Goal: Task Accomplishment & Management: Use online tool/utility

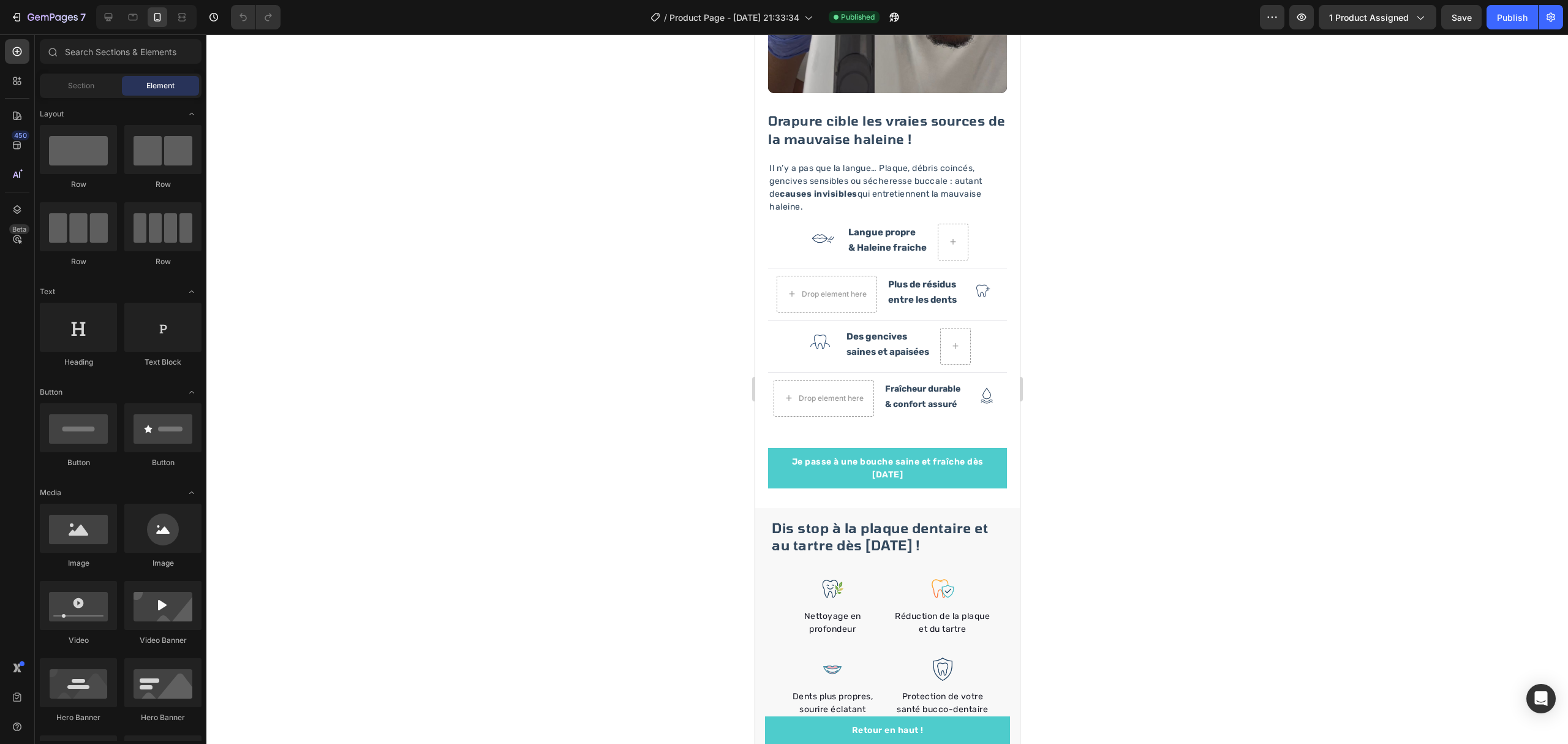
scroll to position [1798, 0]
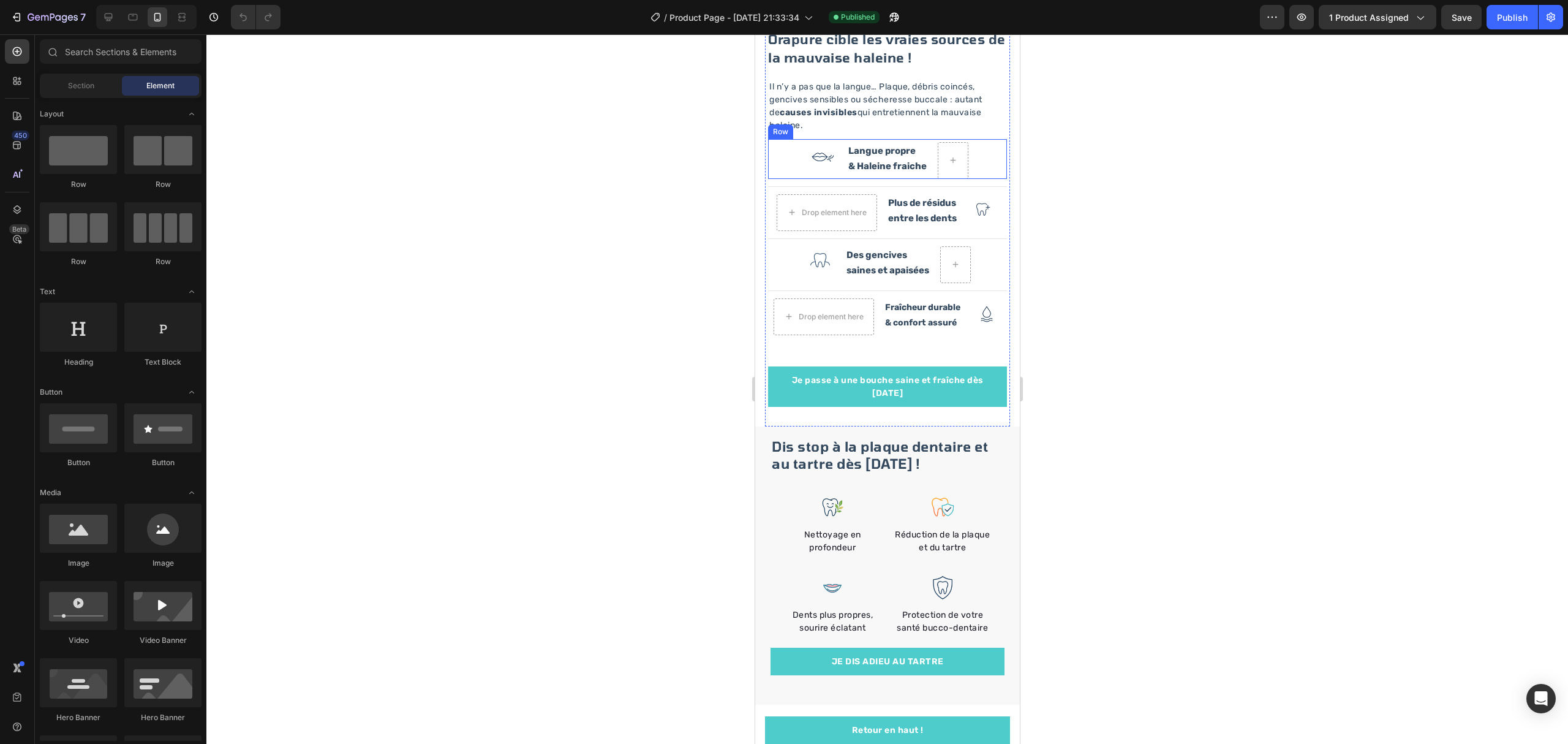
click at [977, 139] on div "Image Langue propre & Haleine fraiche Text Block Row" at bounding box center [886, 159] width 239 height 40
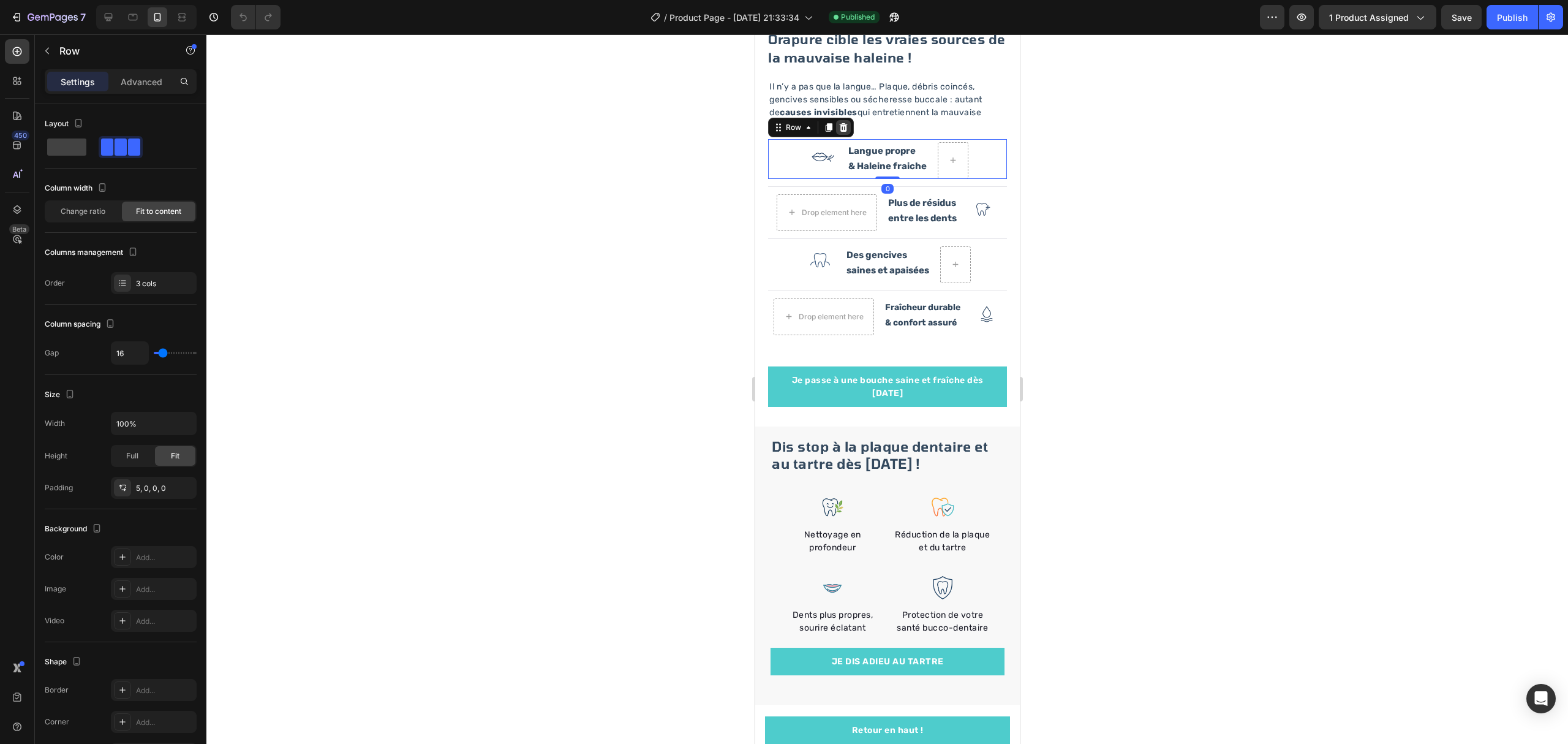
click at [846, 123] on icon at bounding box center [843, 128] width 10 height 10
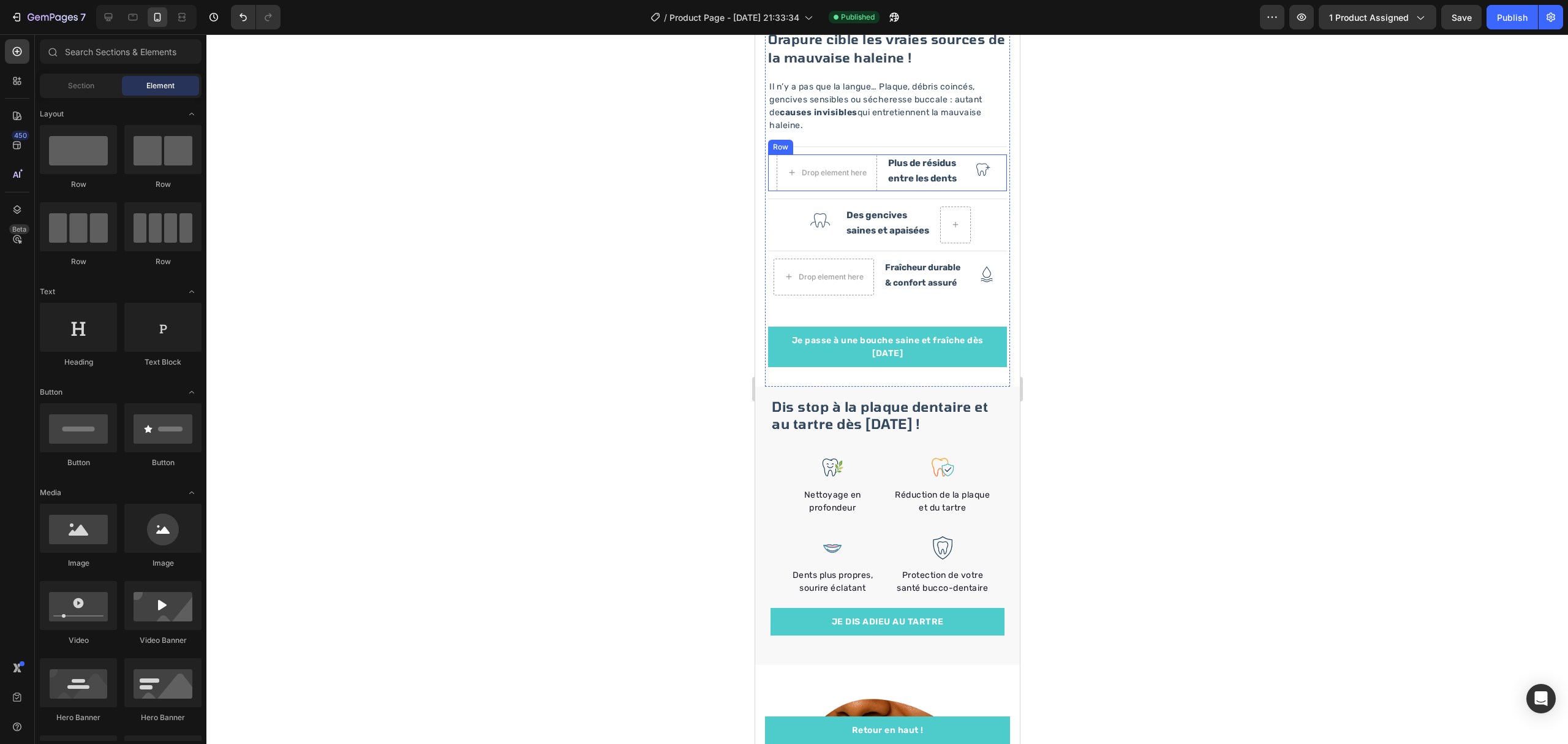
click at [978, 170] on div "Image" at bounding box center [982, 172] width 30 height 37
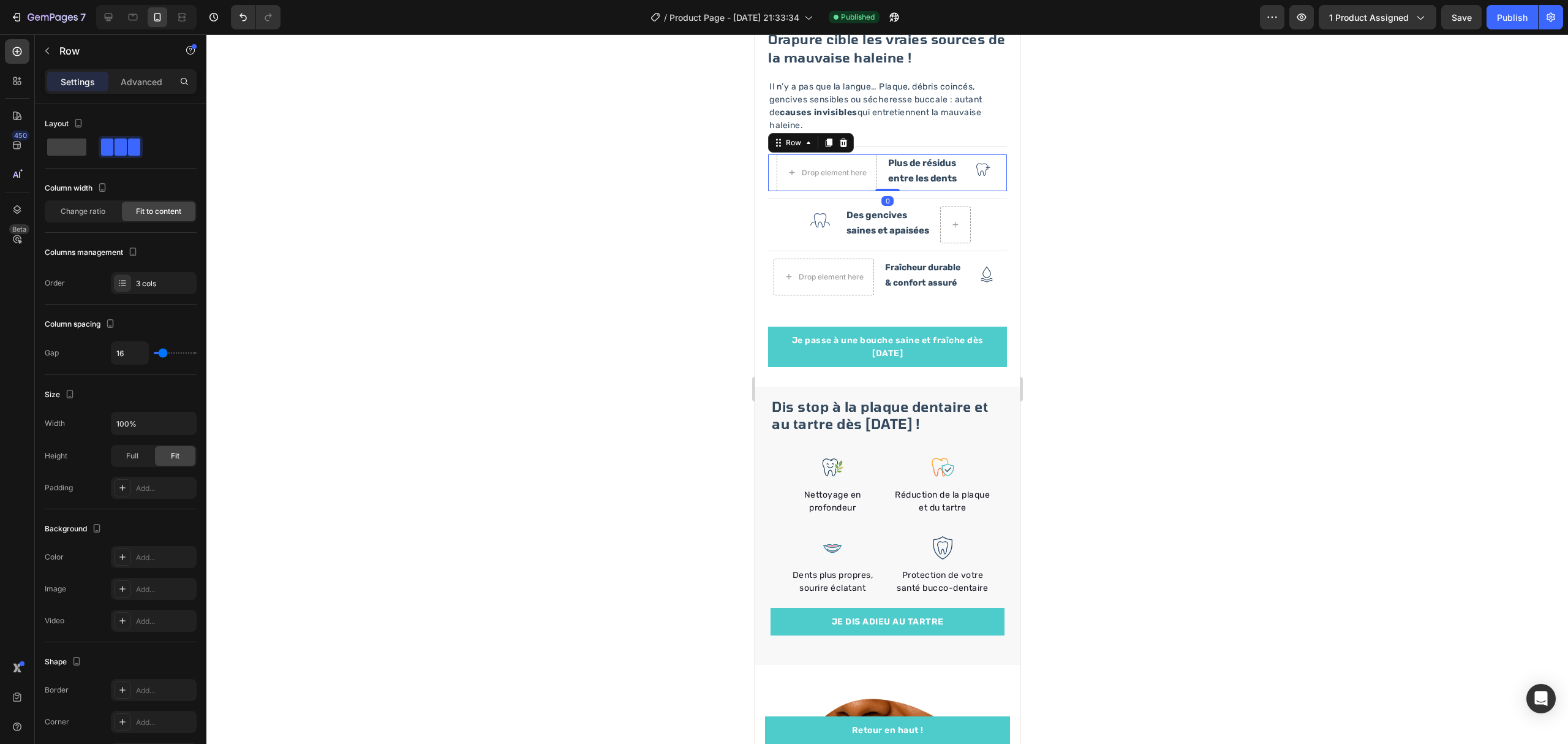
click at [850, 133] on div "Row" at bounding box center [810, 143] width 86 height 20
click at [844, 138] on icon at bounding box center [843, 143] width 10 height 10
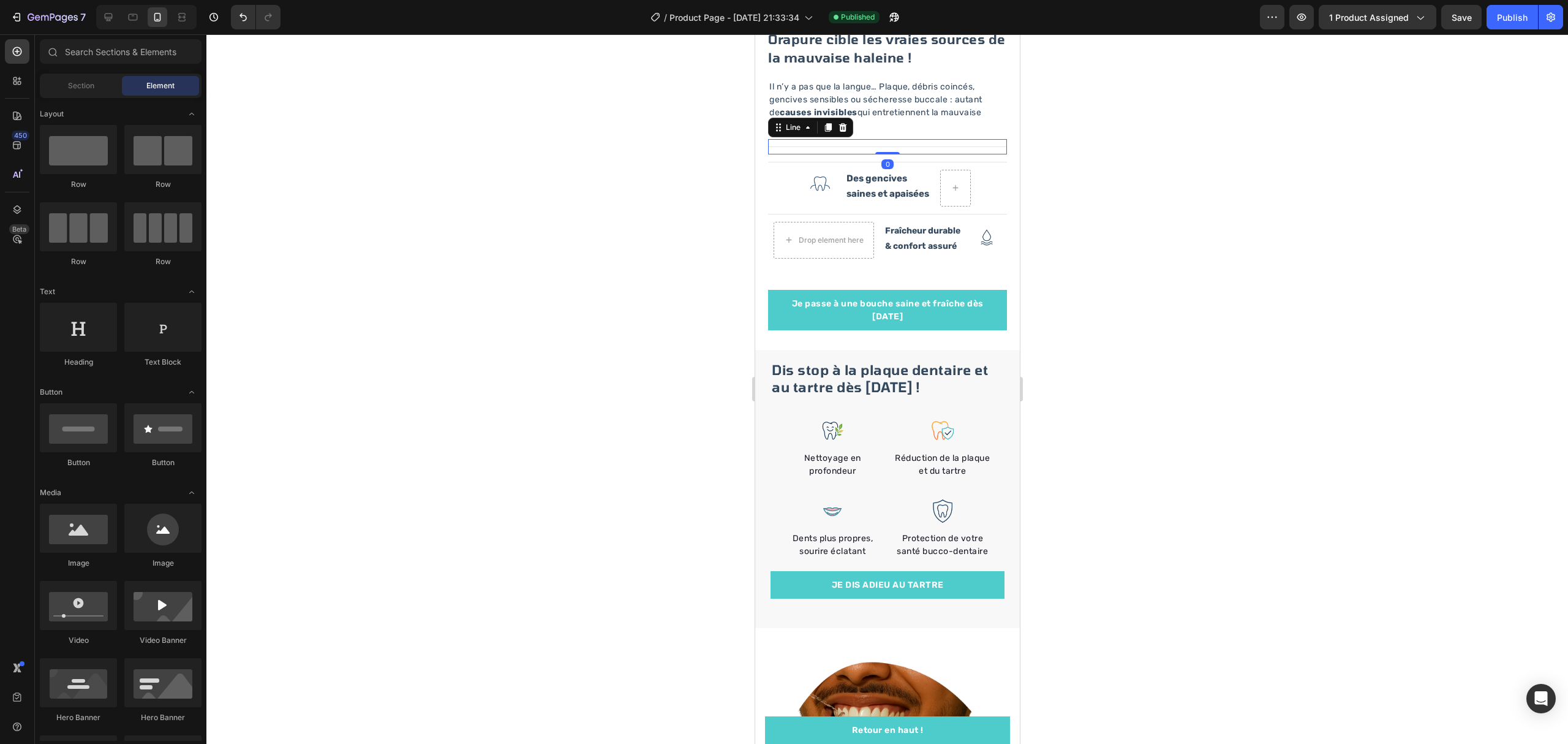
click at [872, 139] on div "Title Line 0" at bounding box center [886, 147] width 239 height 15
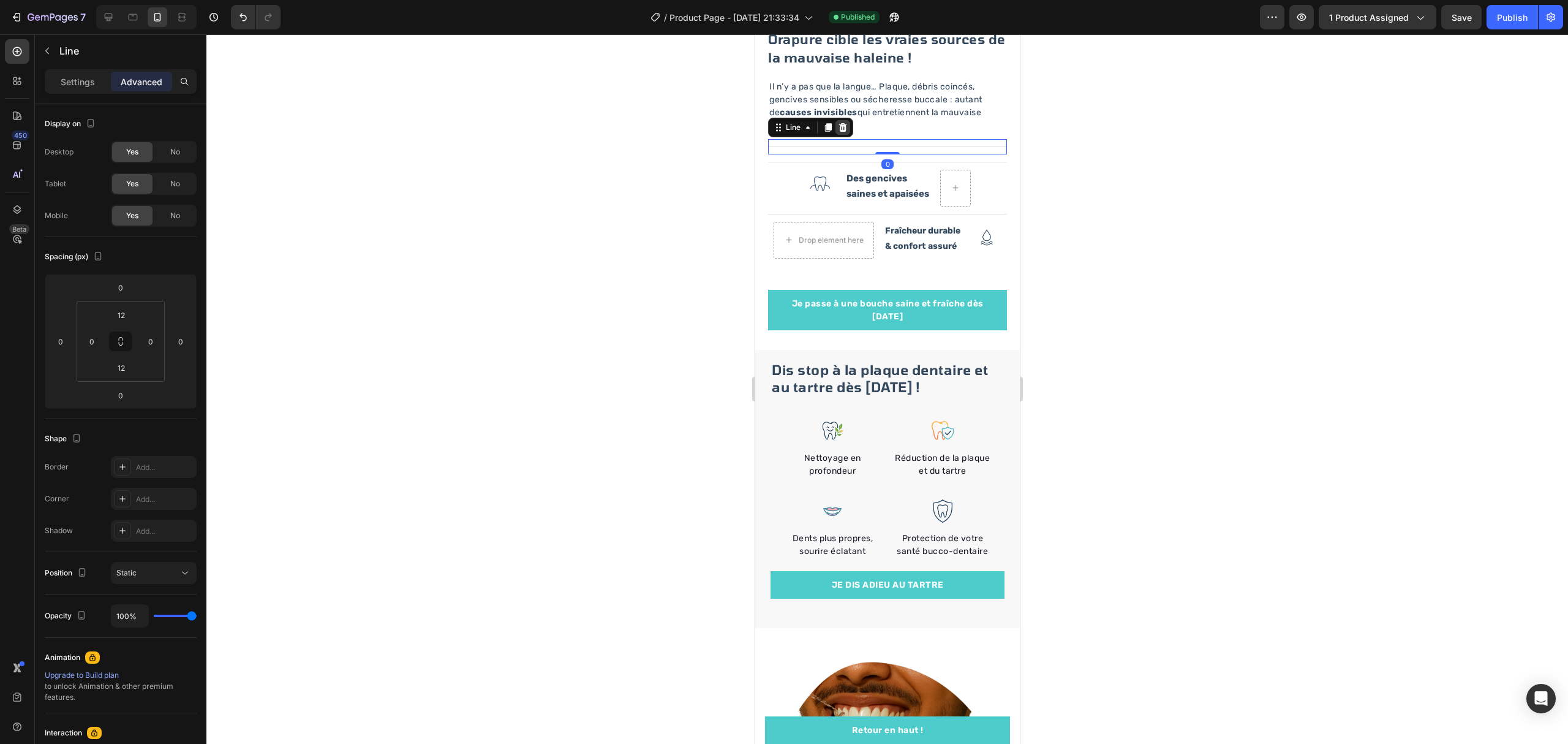
click at [842, 123] on icon at bounding box center [843, 128] width 10 height 10
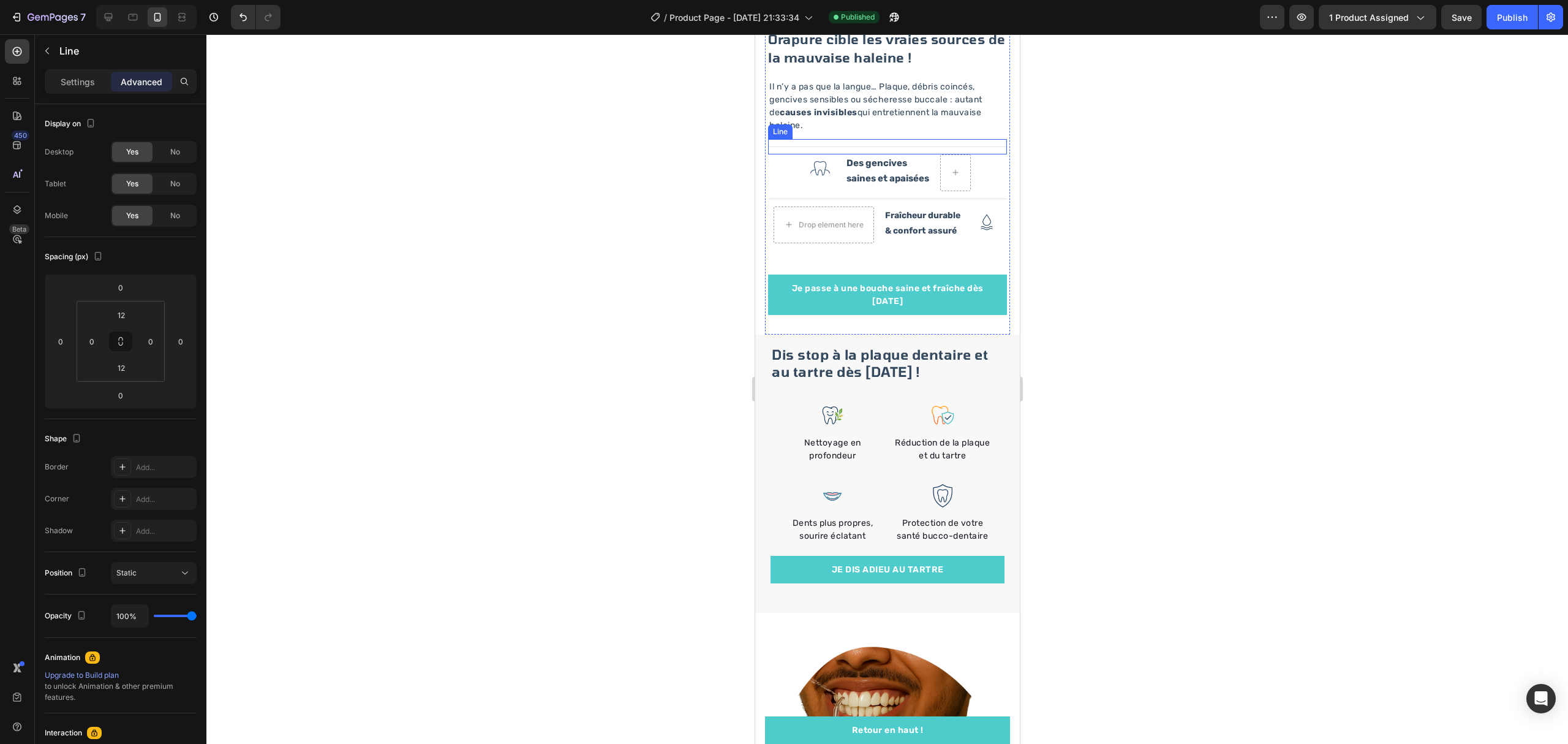
click at [867, 139] on div "Title Line" at bounding box center [886, 147] width 239 height 15
click at [840, 120] on div at bounding box center [842, 127] width 14 height 14
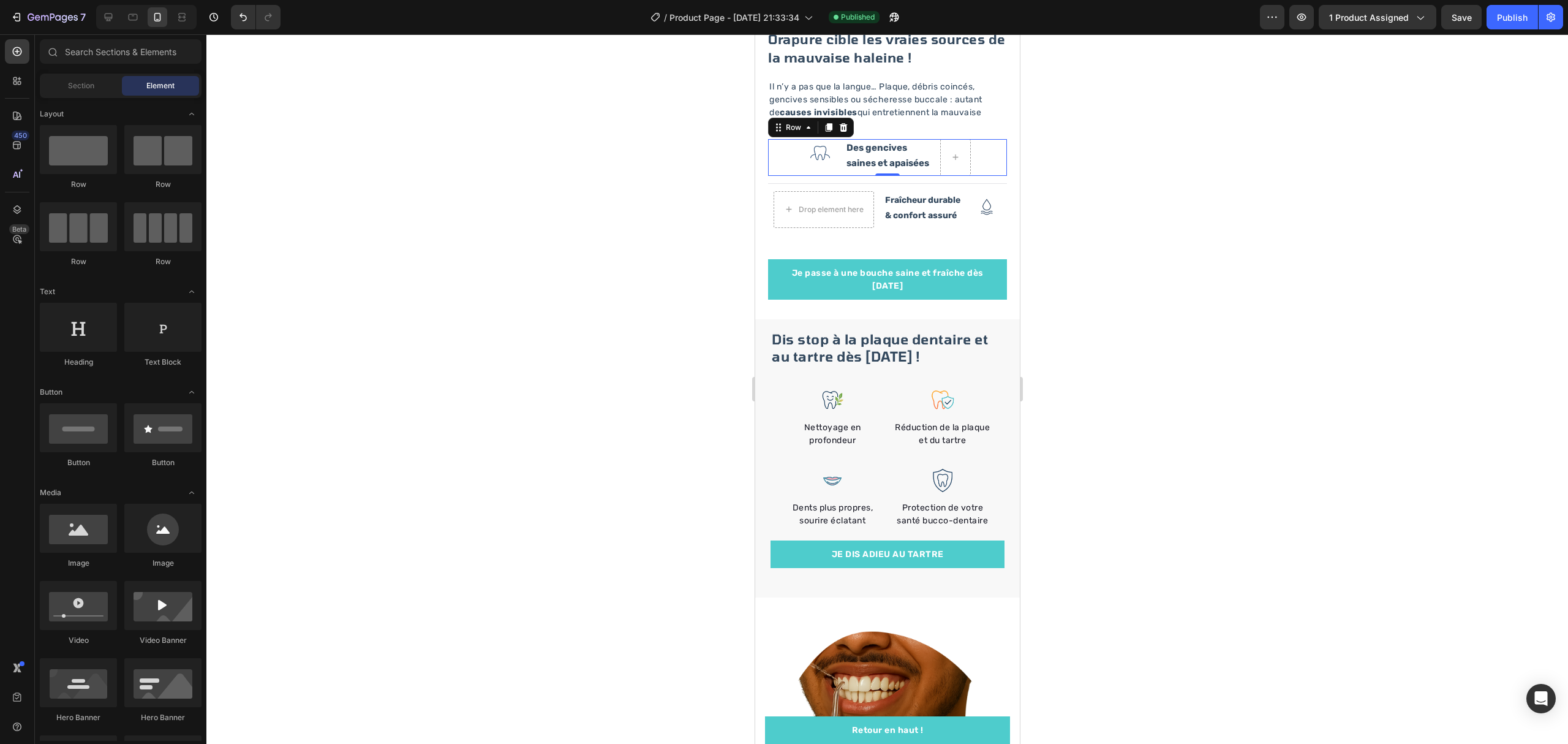
click at [794, 140] on div "Image Des gencives saines et apaisées Text Block Row 0" at bounding box center [886, 157] width 239 height 37
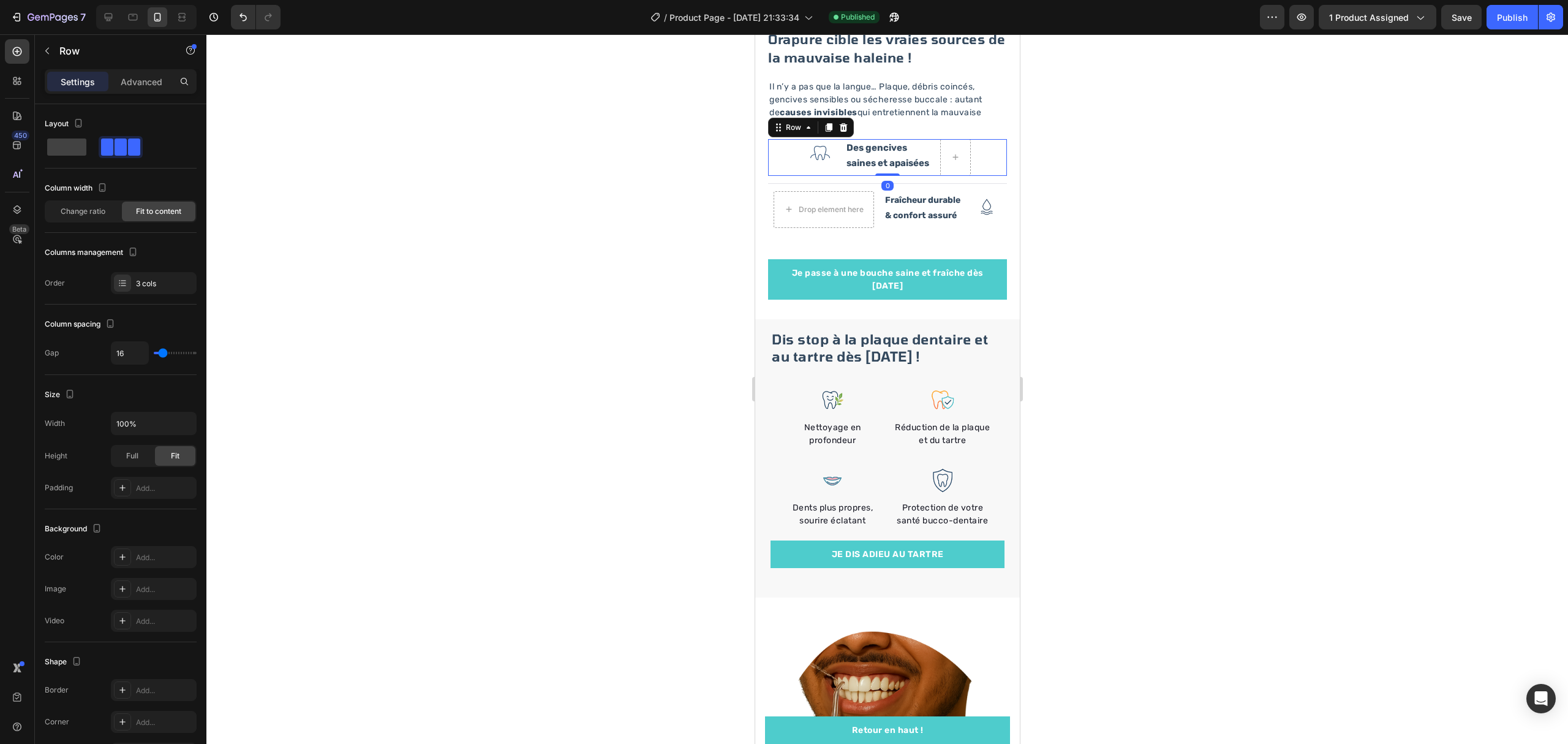
click at [849, 118] on div "Row" at bounding box center [810, 128] width 86 height 20
click at [842, 123] on icon at bounding box center [843, 128] width 10 height 10
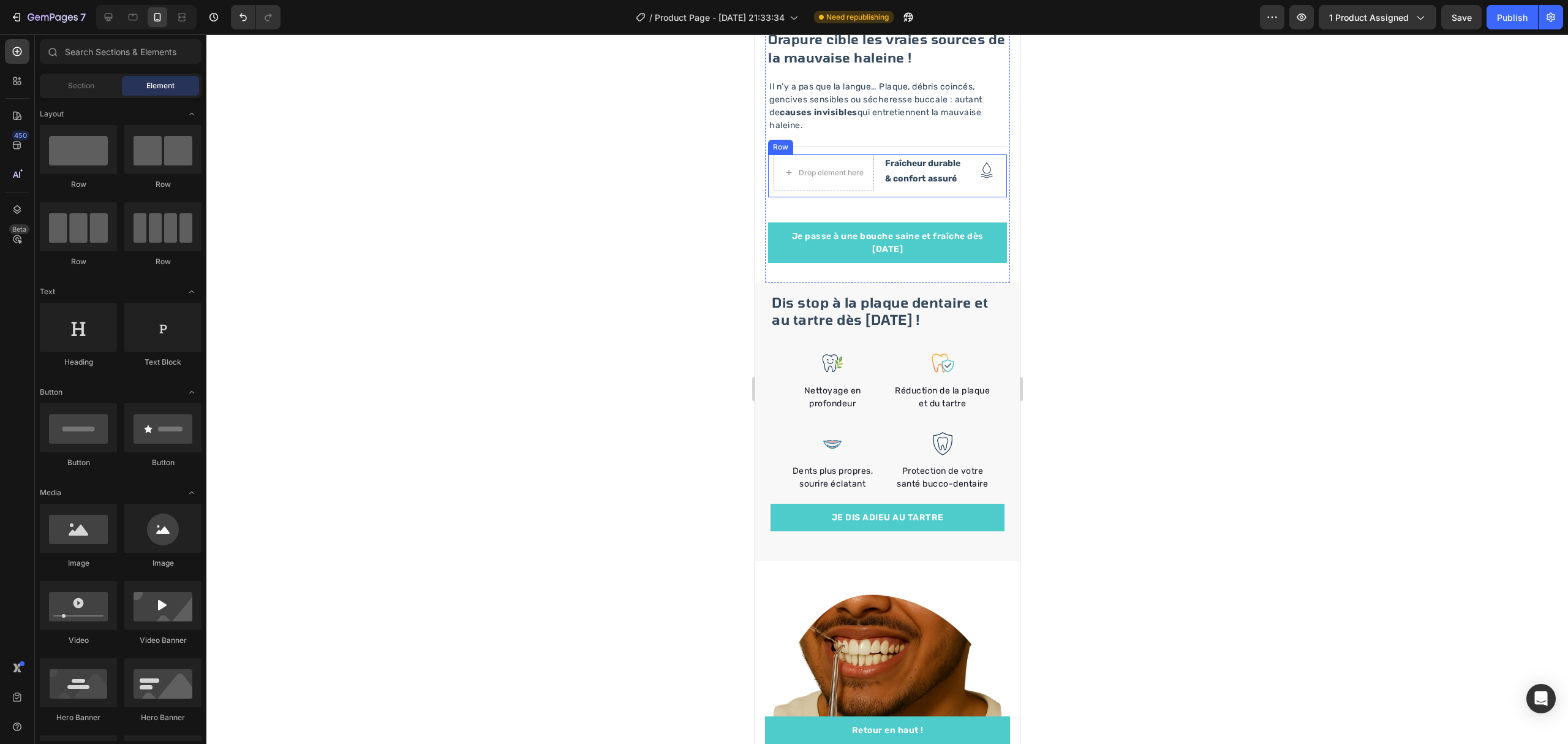
click at [929, 174] on div "Drop element here Fraîcheur durable & confort assuré Text Block Image Row" at bounding box center [886, 175] width 239 height 43
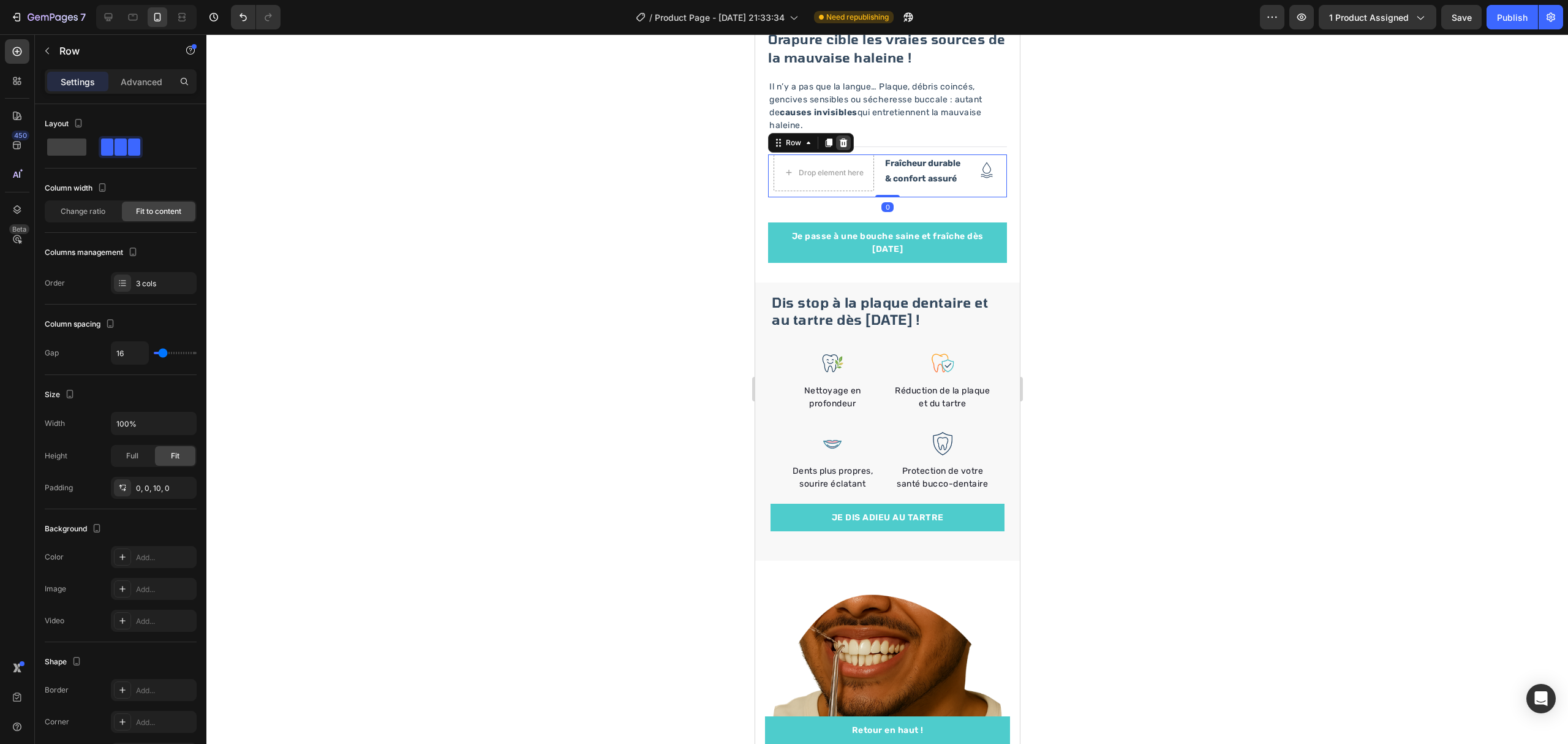
click at [840, 138] on icon at bounding box center [844, 142] width 8 height 9
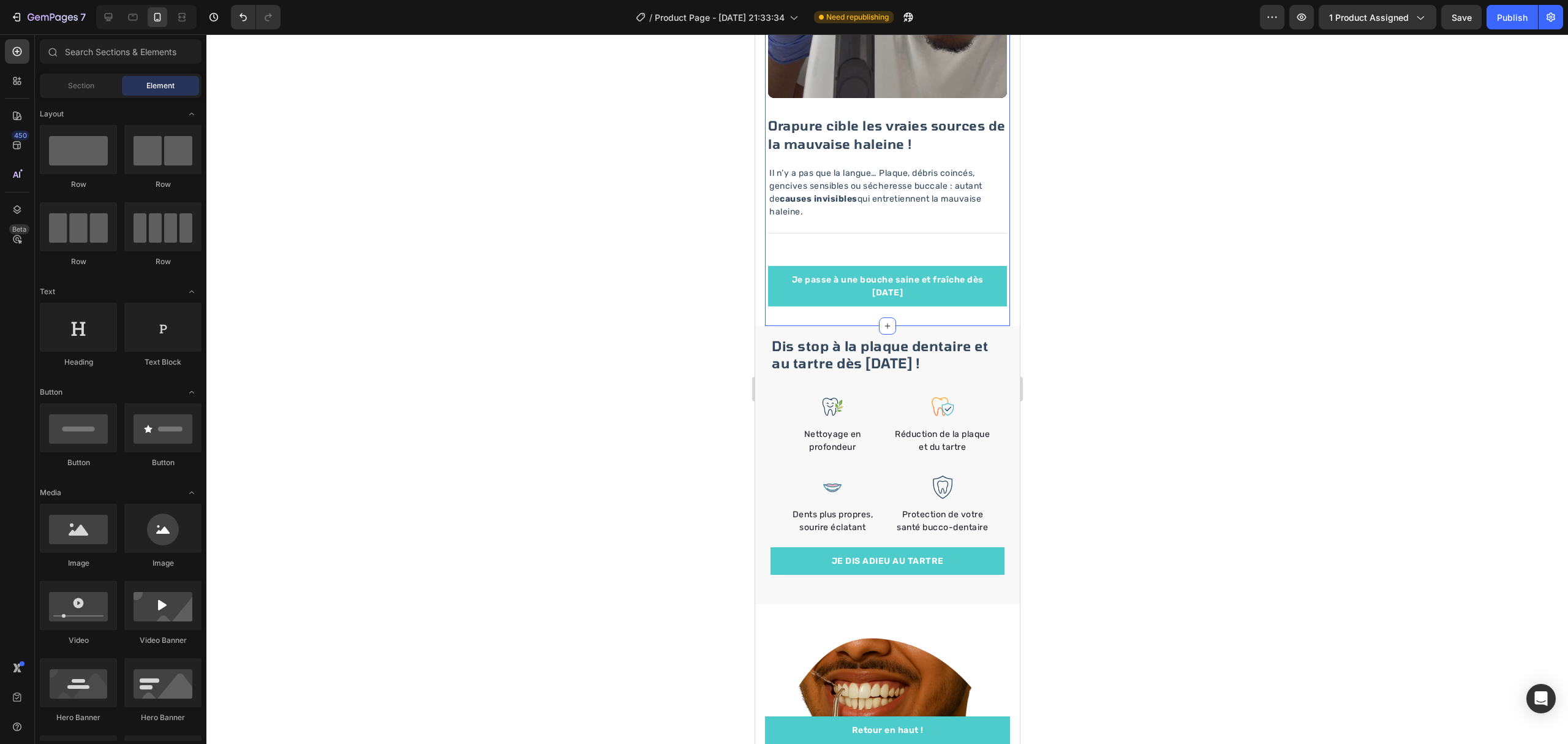
scroll to position [1635, 0]
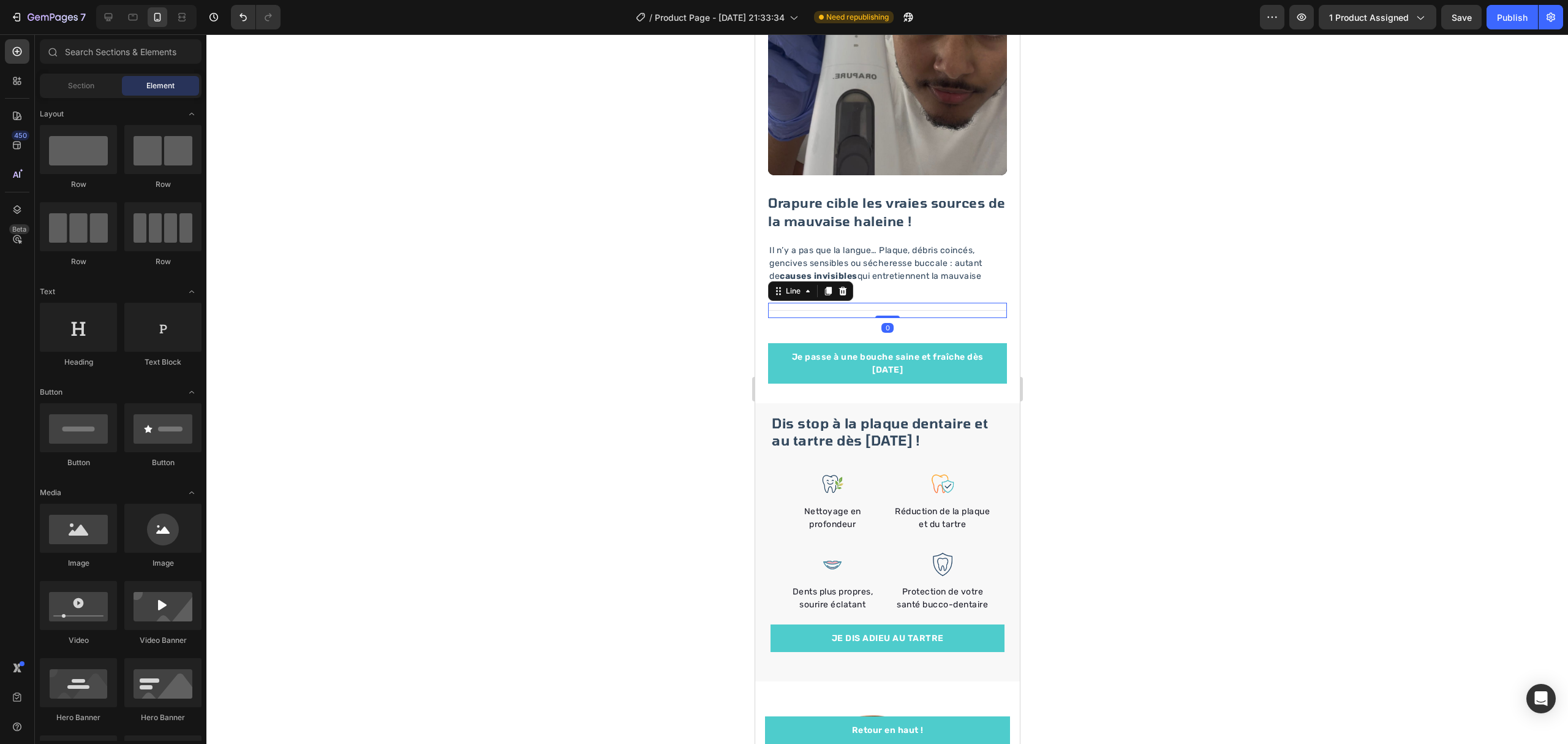
click at [889, 303] on div "Title Line 0" at bounding box center [886, 311] width 239 height 15
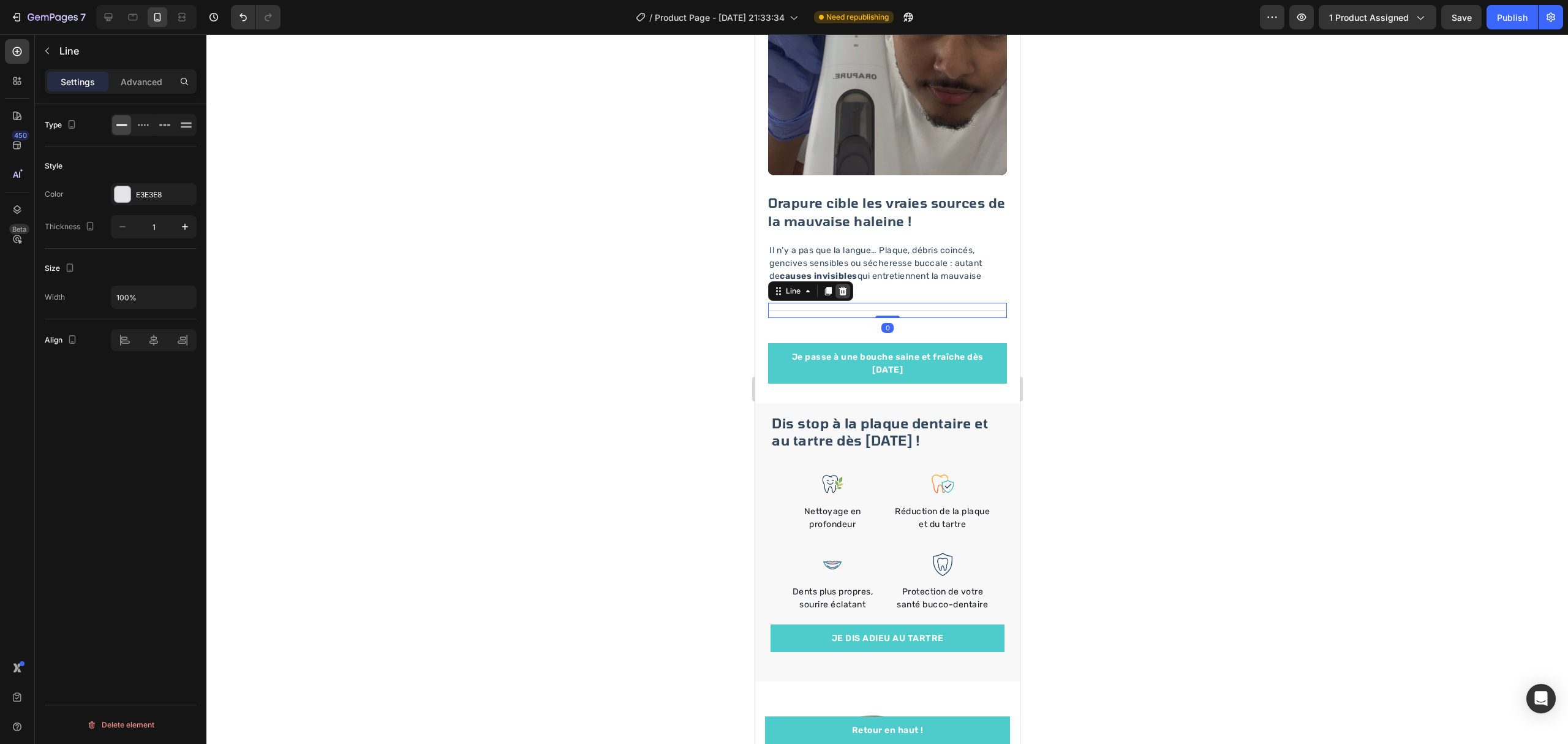
click at [840, 287] on icon at bounding box center [843, 292] width 10 height 10
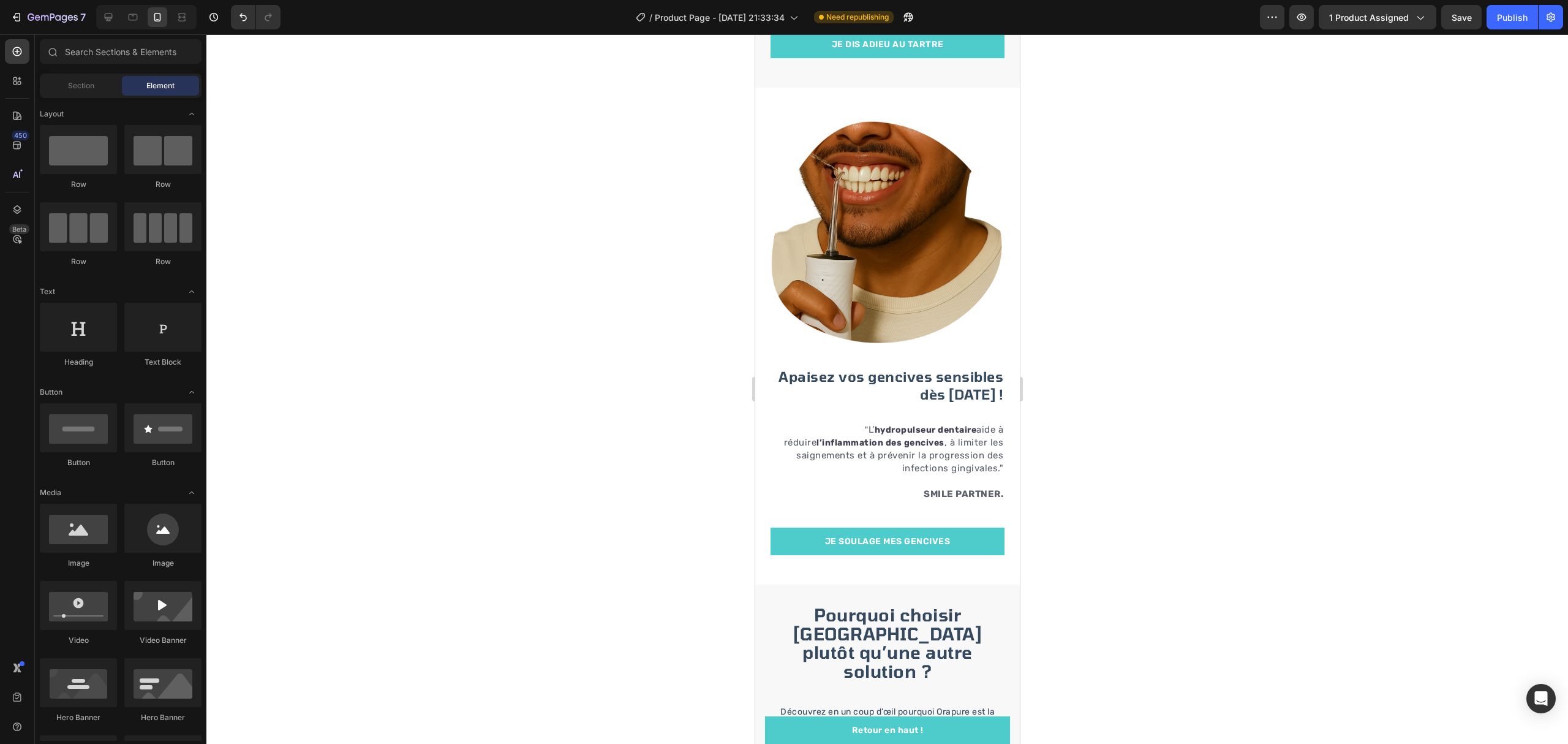
scroll to position [2191, 0]
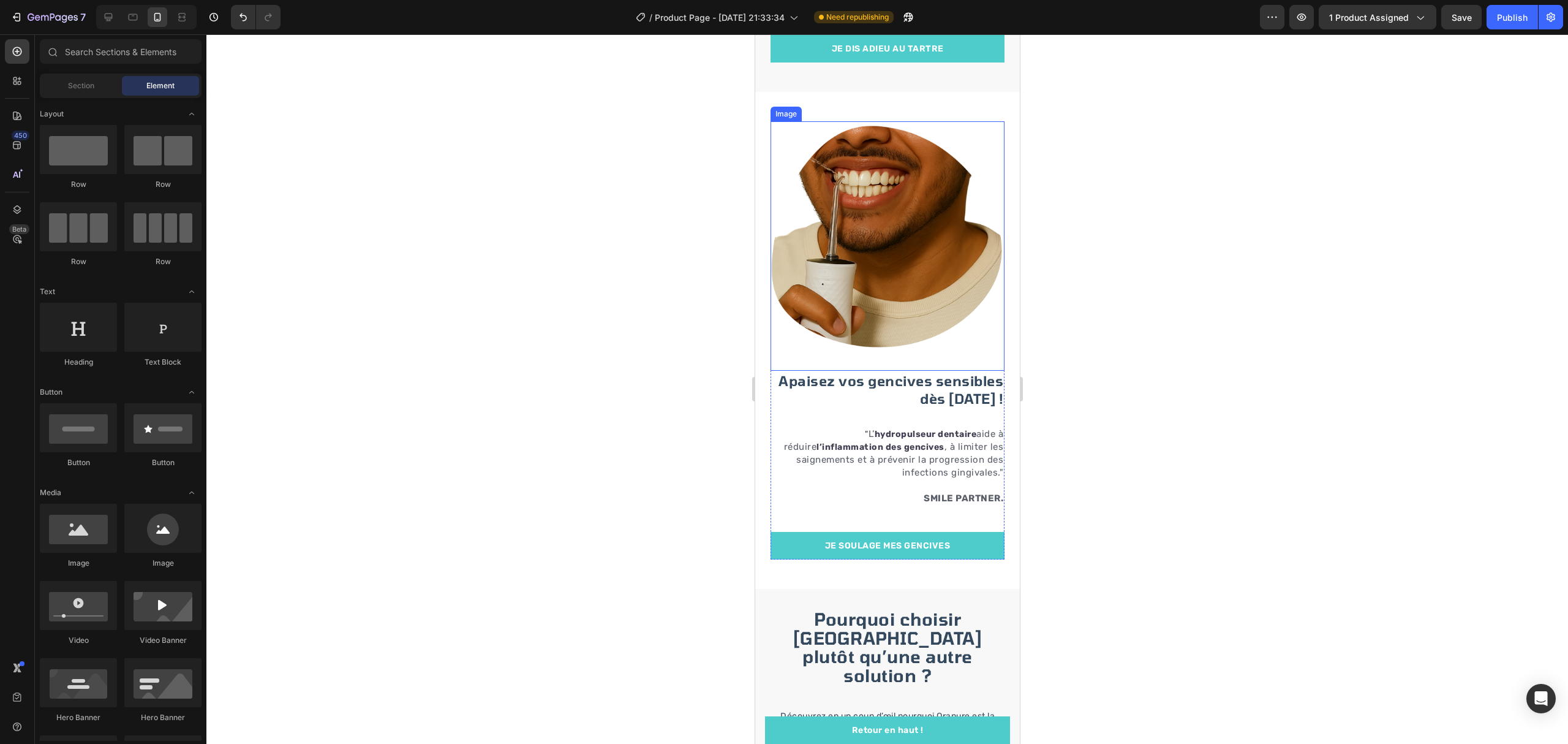
click at [892, 243] on img at bounding box center [887, 238] width 234 height 234
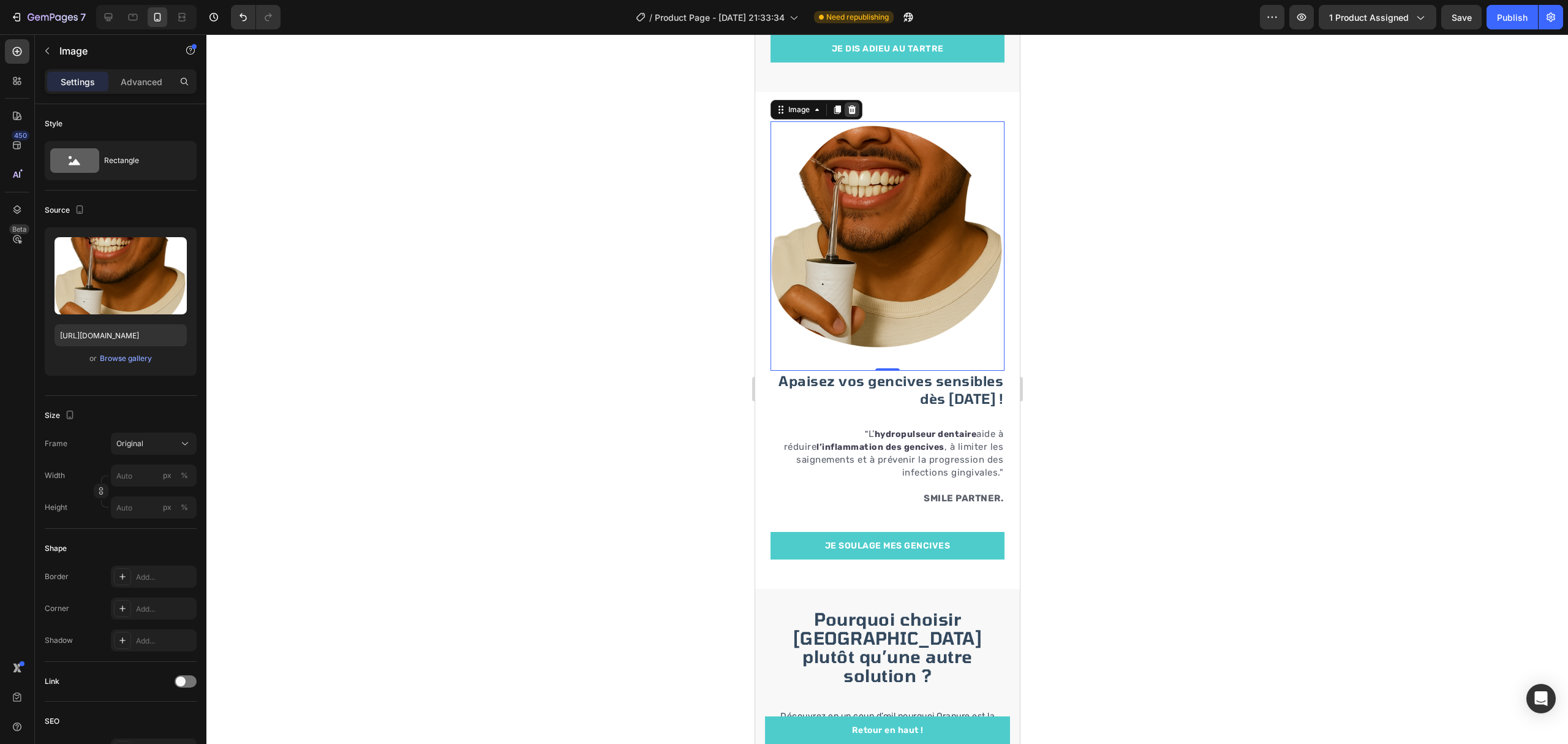
click at [847, 113] on icon at bounding box center [851, 110] width 10 height 10
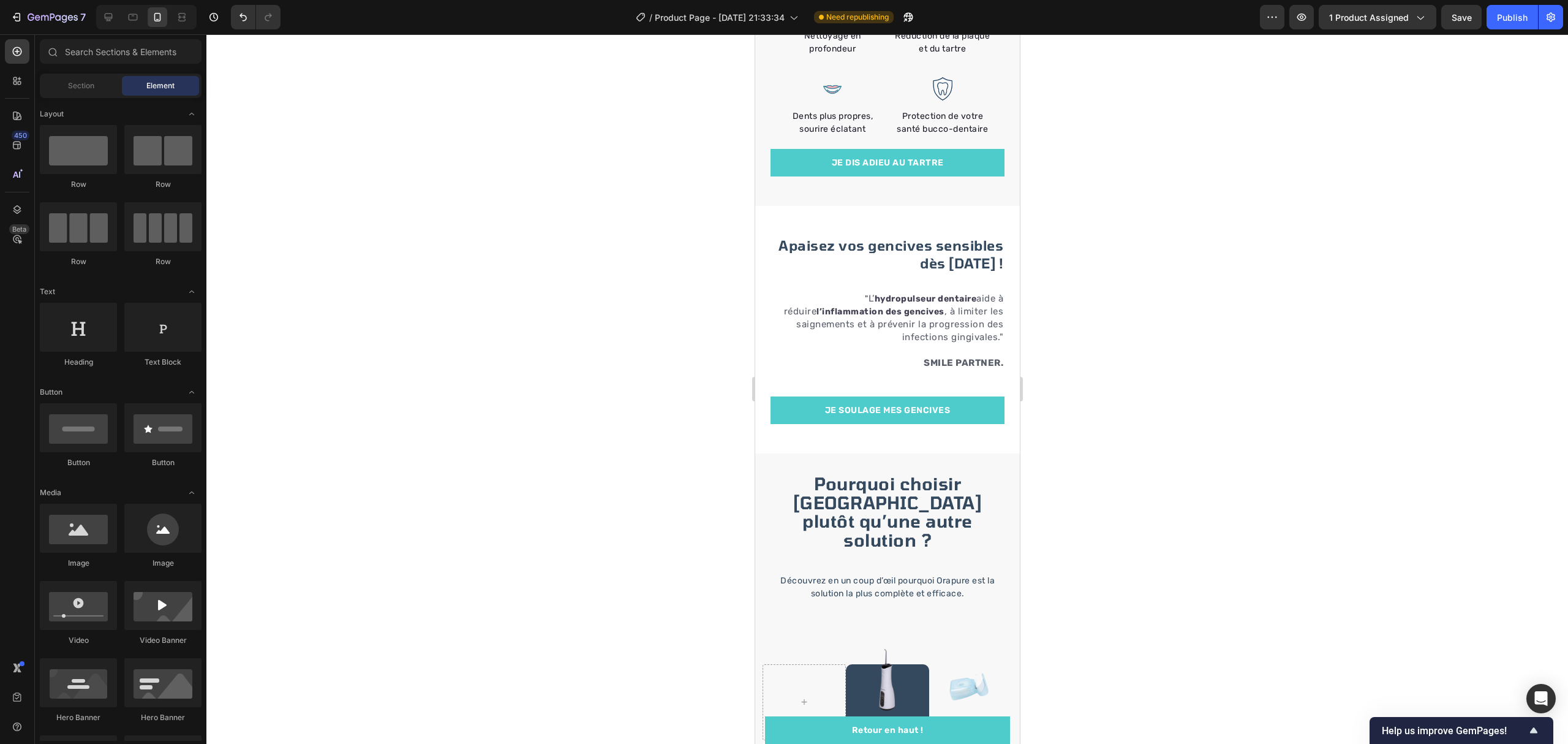
scroll to position [2080, 0]
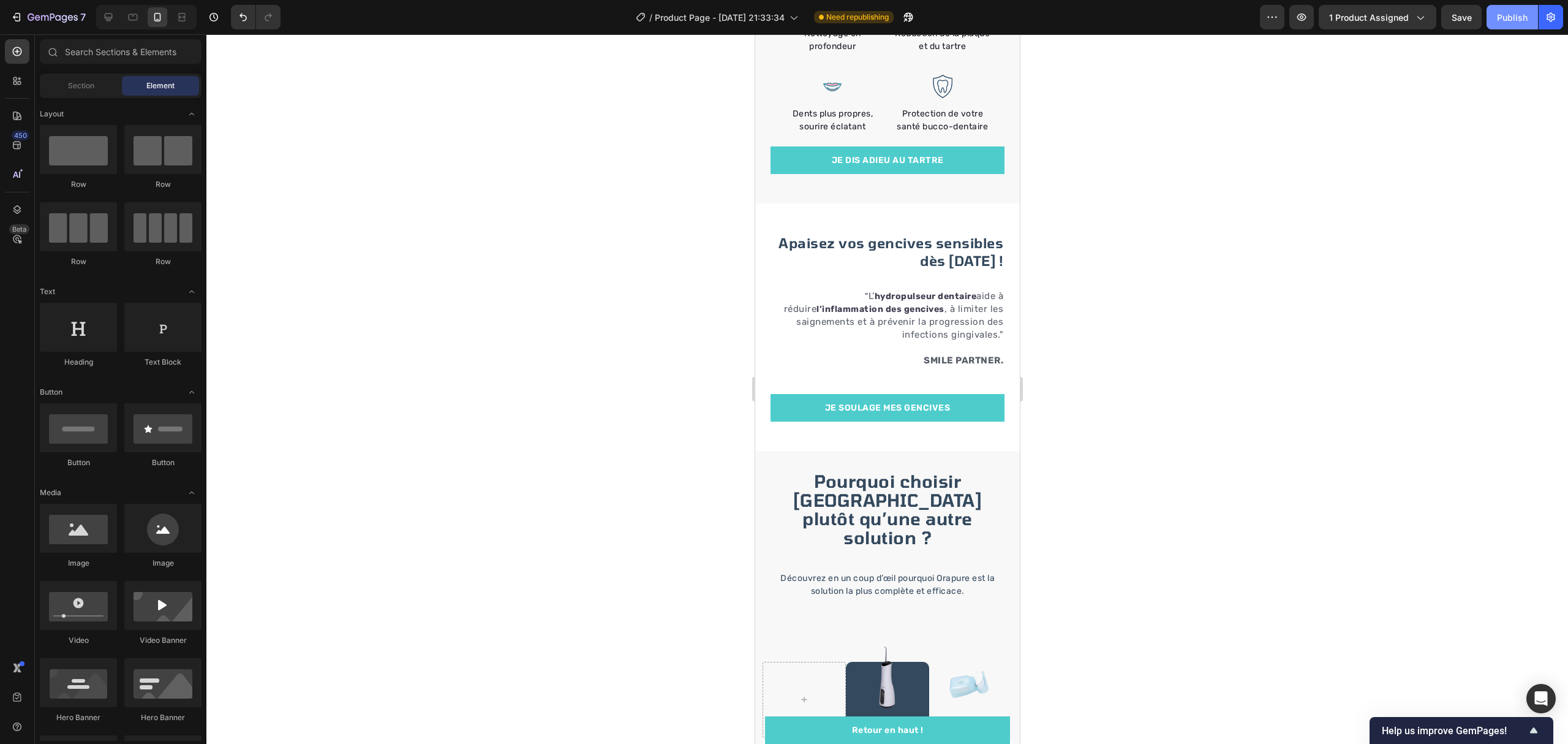
click at [1515, 25] on button "Publish" at bounding box center [1513, 17] width 51 height 25
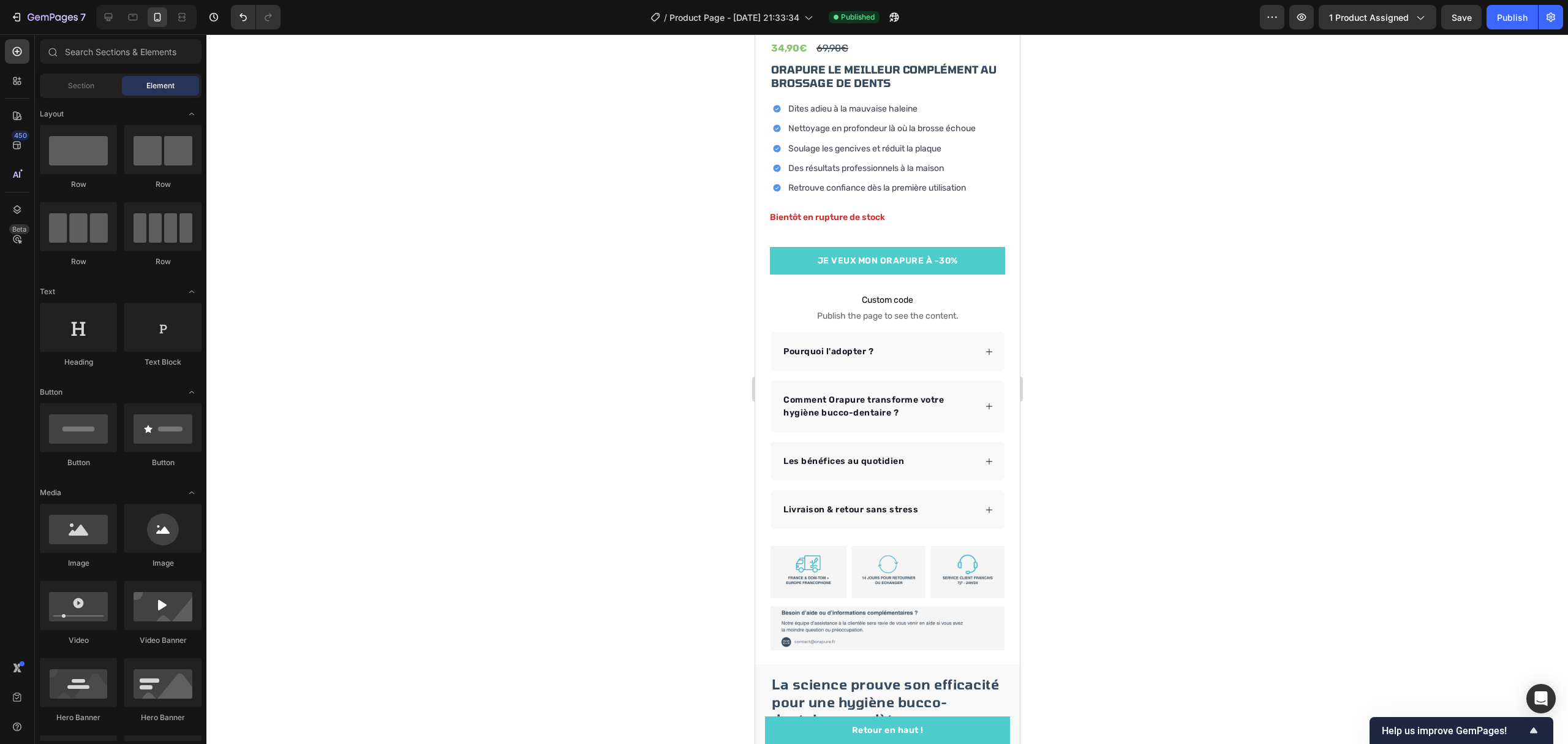
scroll to position [327, 0]
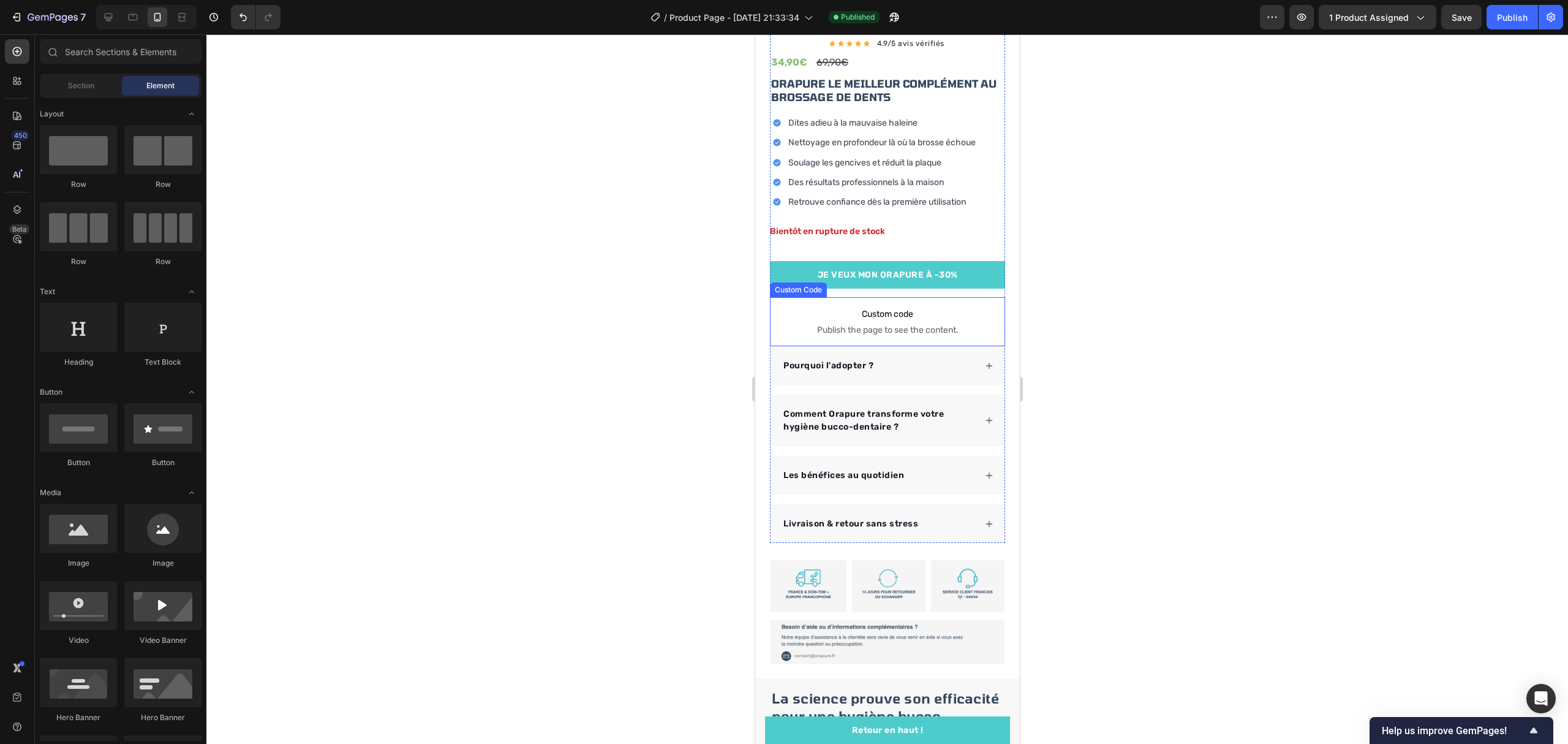
click at [875, 310] on span "Custom code" at bounding box center [886, 313] width 235 height 14
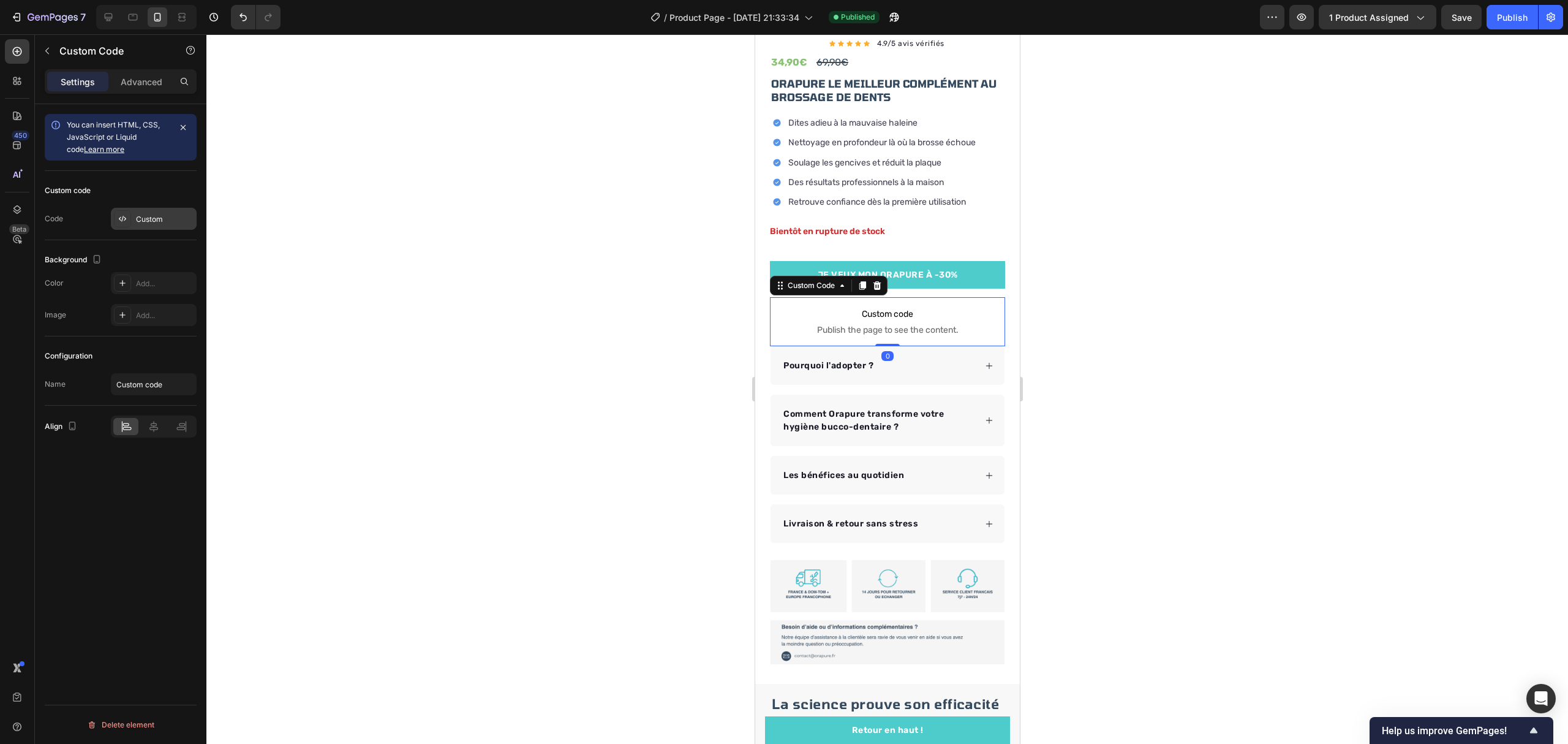
click at [148, 211] on div "Custom" at bounding box center [153, 218] width 86 height 22
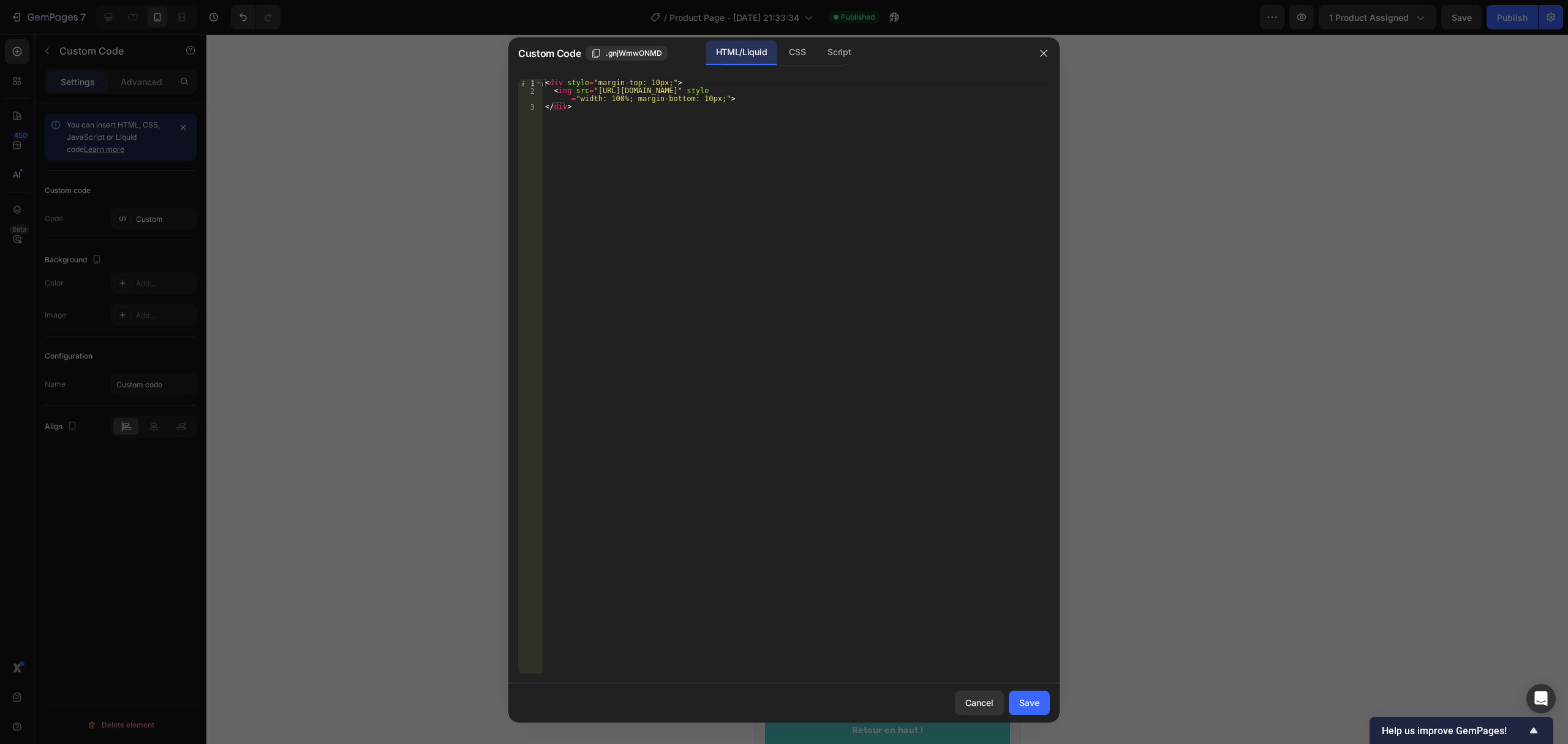
click at [687, 109] on div "< div style = "margin-top: 10px;" > < img src = "[URL][DOMAIN_NAME]" style = "w…" at bounding box center [796, 385] width 507 height 612
click at [676, 140] on div "< div style = "margin-top: 10px;" > < img src = "[URL][DOMAIN_NAME]" style = "w…" at bounding box center [796, 385] width 507 height 612
drag, startPoint x: 587, startPoint y: 85, endPoint x: 603, endPoint y: 87, distance: 16.1
click at [603, 87] on div "< div style = "margin-top: 10px;" > < img src = "[URL][DOMAIN_NAME]" style = "w…" at bounding box center [796, 385] width 507 height 612
click at [603, 89] on div "< div style = "margin-top: 10px;" > < img src = "[URL][DOMAIN_NAME]" style = "w…" at bounding box center [796, 376] width 507 height 594
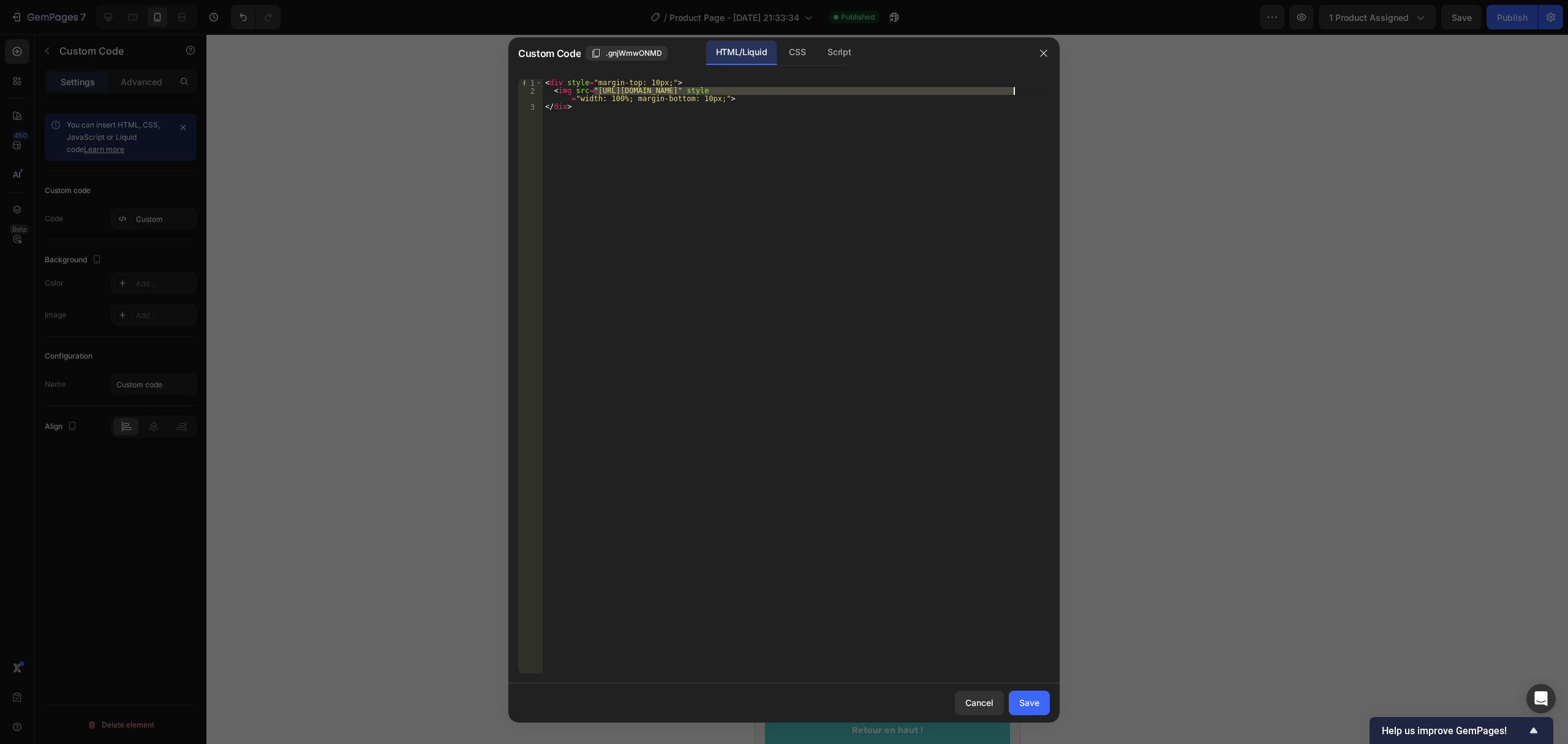
drag, startPoint x: 592, startPoint y: 90, endPoint x: 1016, endPoint y: 94, distance: 424.0
click at [1016, 94] on div "< div style = "margin-top: 10px;" > < img src = "[URL][DOMAIN_NAME]" style = "w…" at bounding box center [796, 385] width 507 height 612
drag, startPoint x: 1016, startPoint y: 85, endPoint x: 937, endPoint y: 89, distance: 79.1
click at [937, 89] on div "< div style = "margin-top: 10px;" > < img src = "[URL][DOMAIN_NAME]" style = "w…" at bounding box center [796, 385] width 507 height 612
click at [938, 90] on div "< div style = "margin-top: 10px;" > < img src = "[URL][DOMAIN_NAME]" style = "w…" at bounding box center [796, 376] width 507 height 594
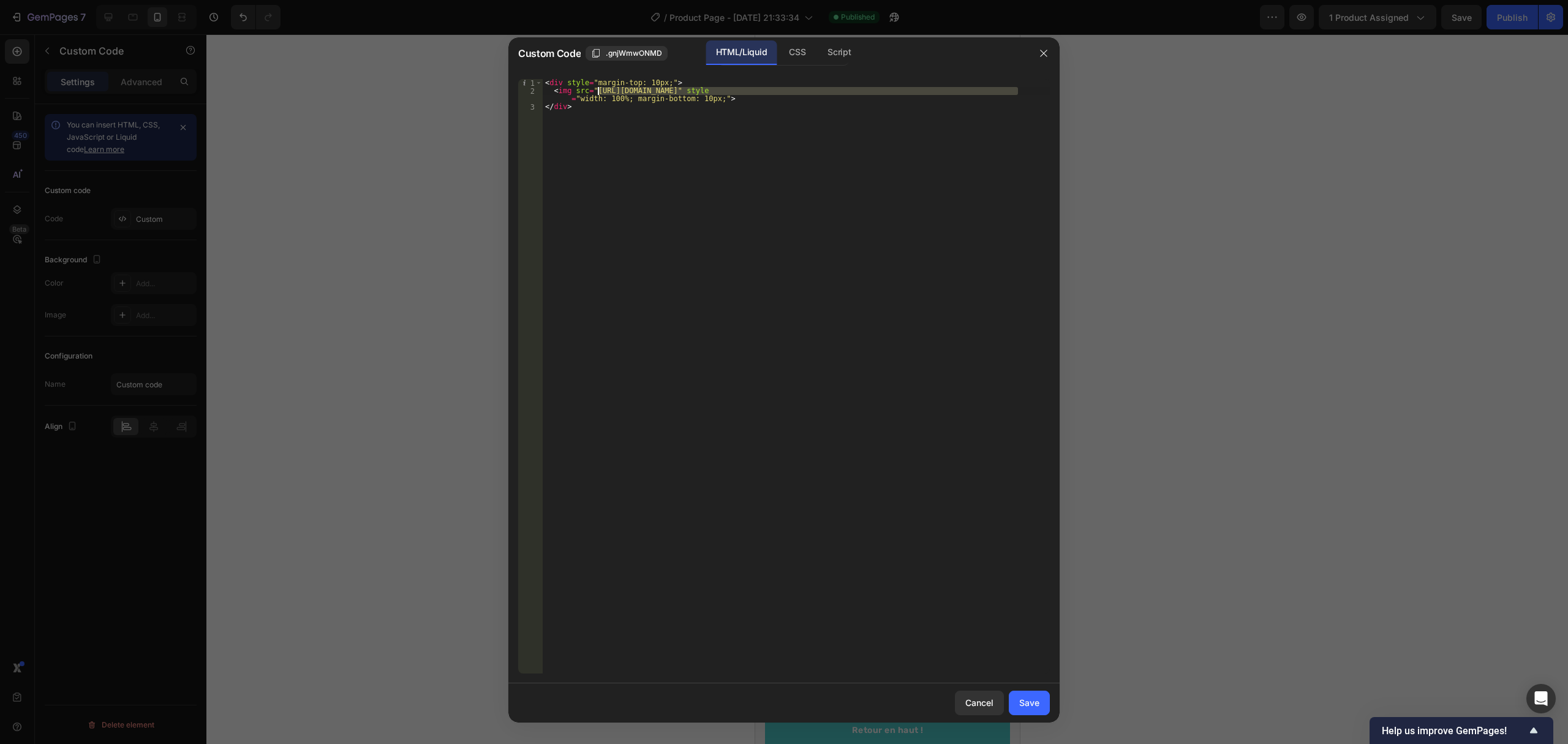
drag, startPoint x: 1018, startPoint y: 91, endPoint x: 598, endPoint y: 89, distance: 420.0
click at [598, 89] on div "< div style = "margin-top: 10px;" > < img src = "[URL][DOMAIN_NAME]" style = "w…" at bounding box center [796, 385] width 507 height 612
paste textarea "[URL][DOMAIN_NAME]"
type textarea "<img src="[URL][DOMAIN_NAME]" style="width: 100%; margin-bottom: 10px;">"
click at [1034, 709] on div "Save" at bounding box center [1029, 703] width 20 height 13
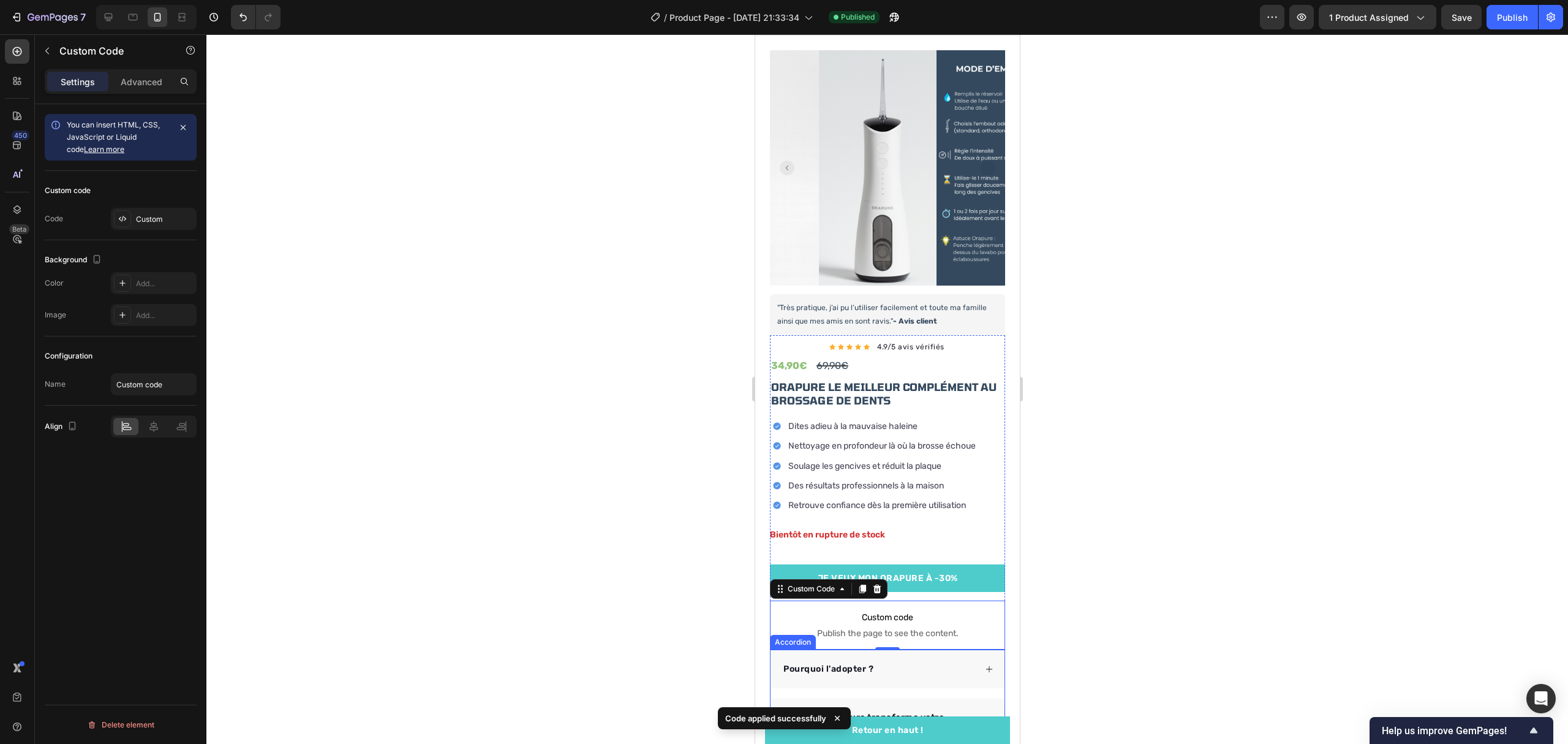
scroll to position [0, 0]
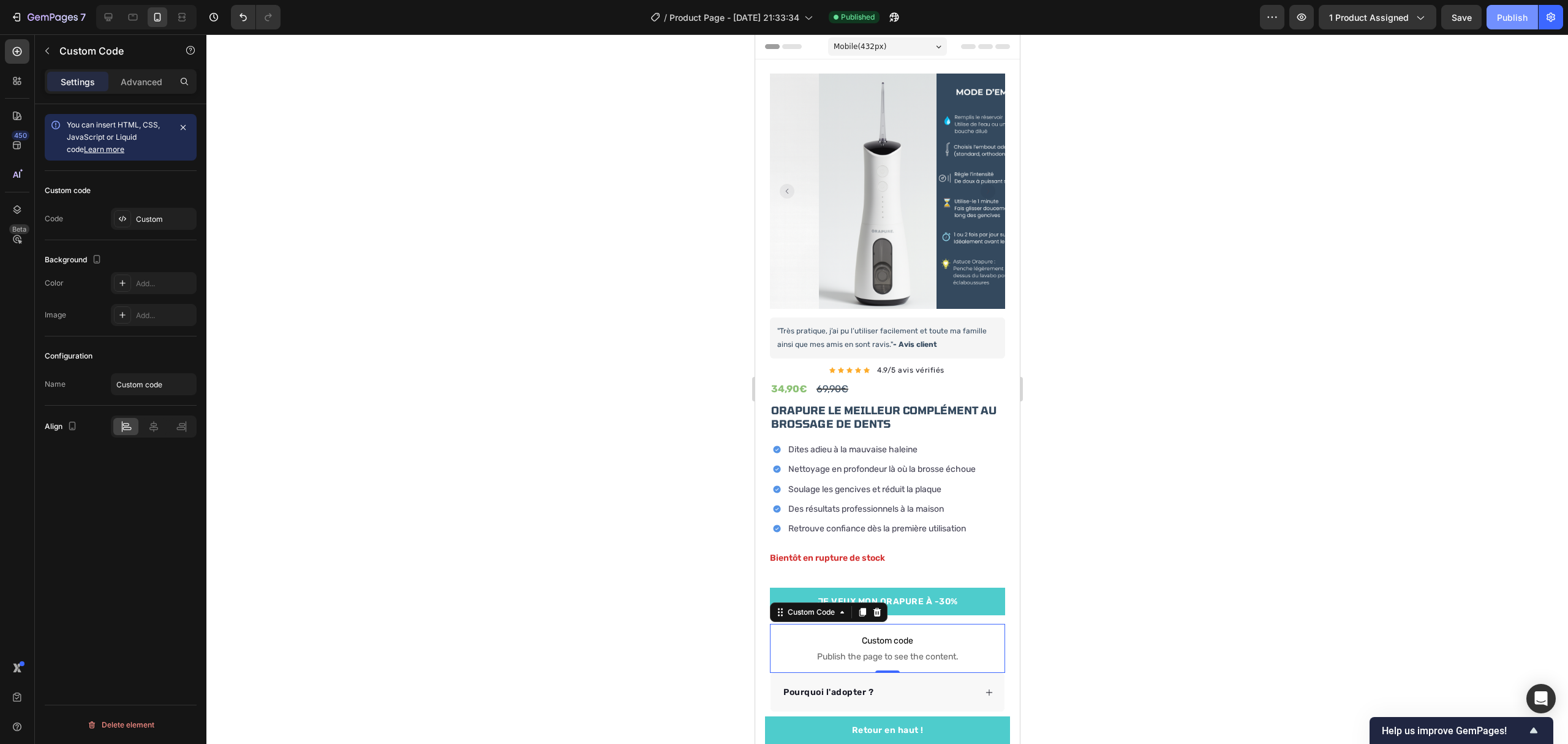
click at [1495, 18] on button "Publish" at bounding box center [1513, 17] width 51 height 25
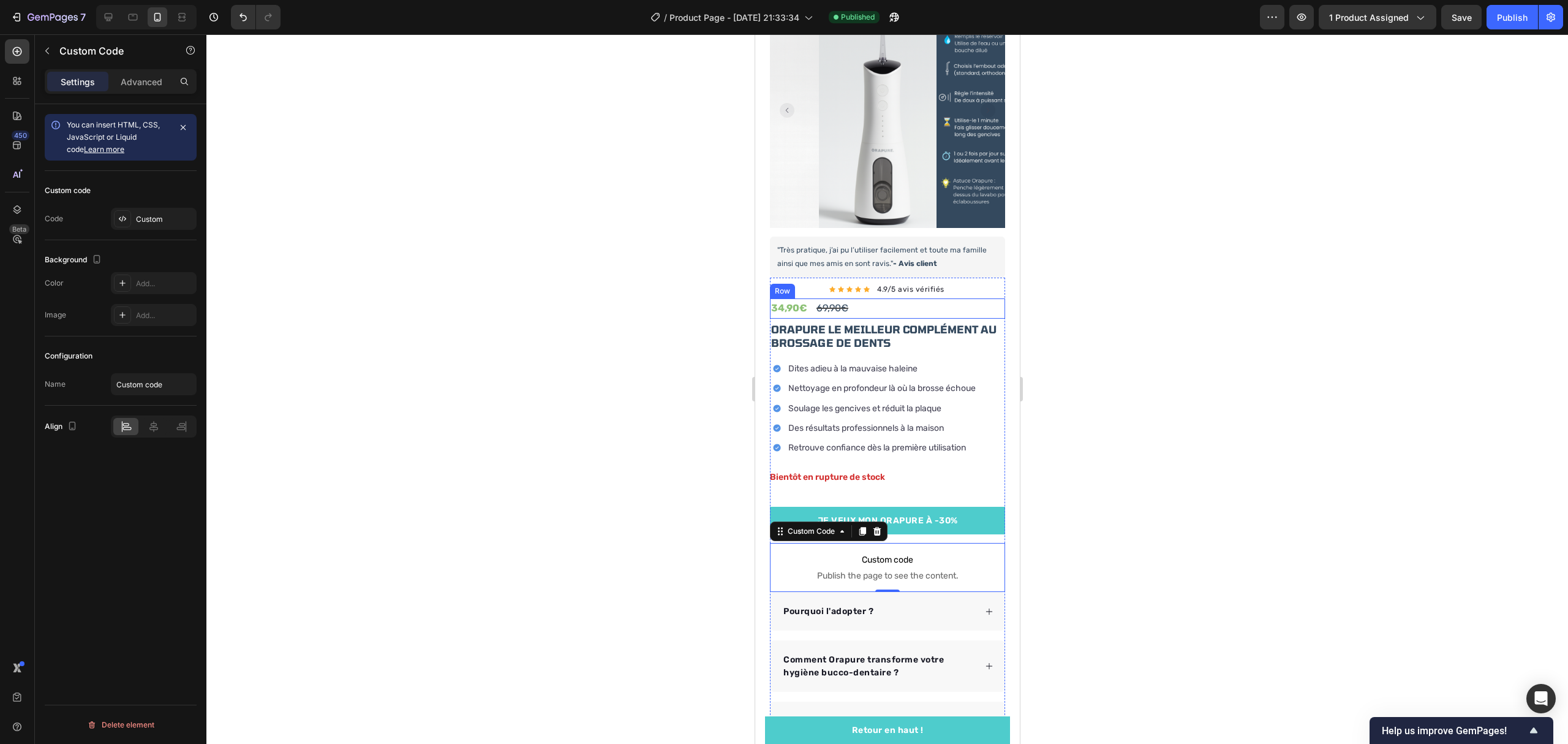
scroll to position [82, 0]
click at [1506, 17] on div "Publish" at bounding box center [1513, 18] width 30 height 13
